Goal: Transaction & Acquisition: Purchase product/service

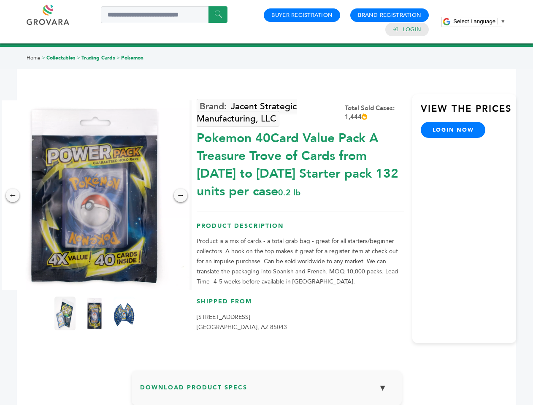
click at [480, 21] on span "Select Language" at bounding box center [474, 21] width 42 height 6
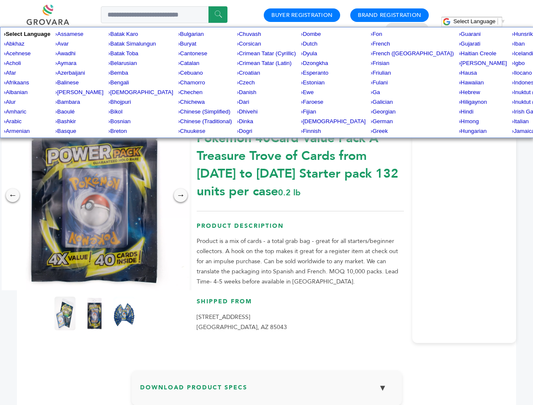
click at [95, 195] on img at bounding box center [95, 195] width 190 height 190
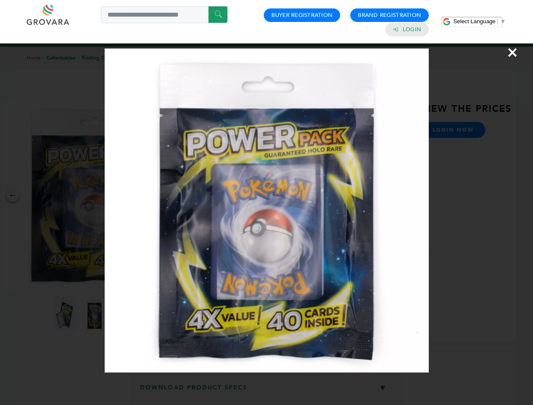
click at [13, 195] on div "×" at bounding box center [266, 202] width 533 height 405
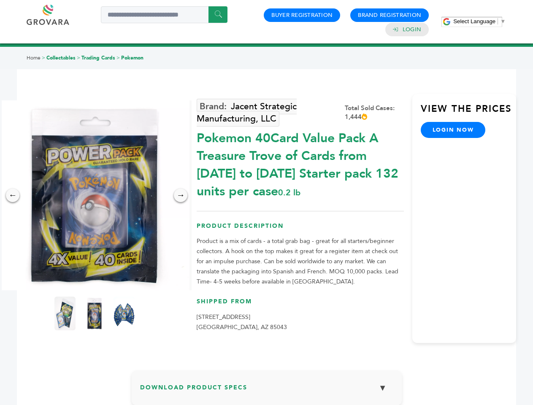
click at [181, 195] on div "→" at bounding box center [181, 196] width 14 height 14
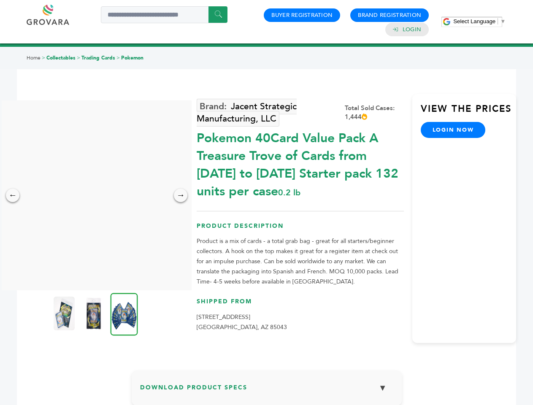
click at [65, 314] on img at bounding box center [64, 314] width 21 height 34
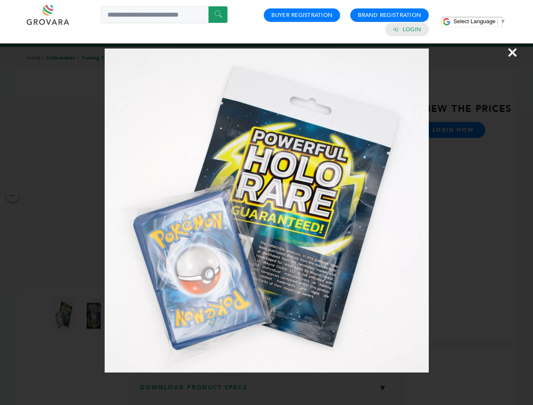
click at [95, 314] on div "×" at bounding box center [266, 202] width 533 height 405
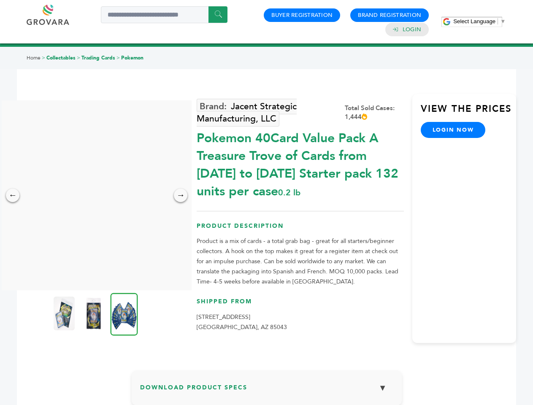
click at [124, 314] on img at bounding box center [124, 314] width 27 height 43
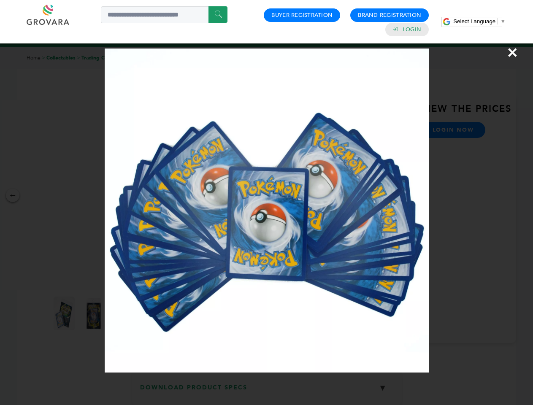
click at [267, 391] on div "×" at bounding box center [266, 202] width 533 height 405
